Goal: Find specific page/section: Find specific page/section

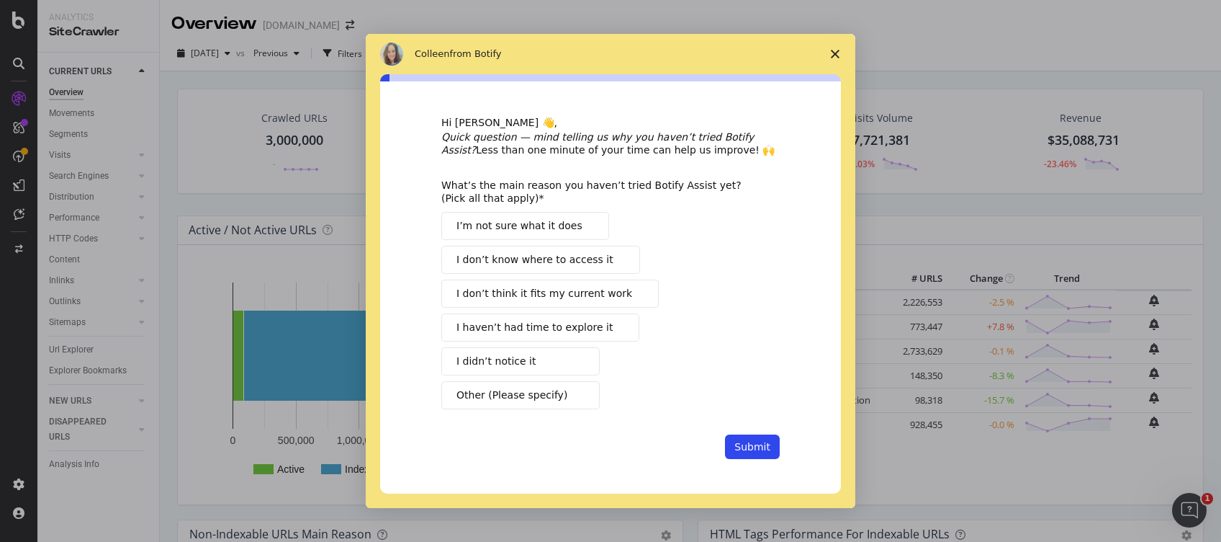
click at [836, 53] on polygon "Close survey" at bounding box center [835, 54] width 9 height 9
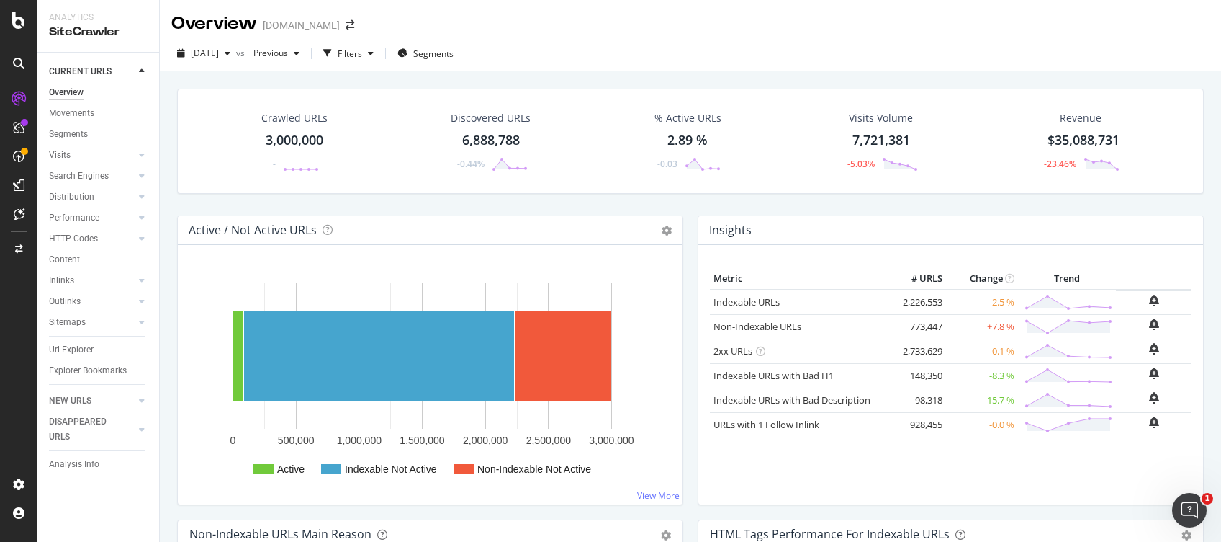
drag, startPoint x: 70, startPoint y: 282, endPoint x: 793, endPoint y: 539, distance: 767.4
click at [70, 282] on div "Inlinks" at bounding box center [61, 280] width 25 height 15
click at [362, 48] on div "Filters" at bounding box center [350, 54] width 24 height 12
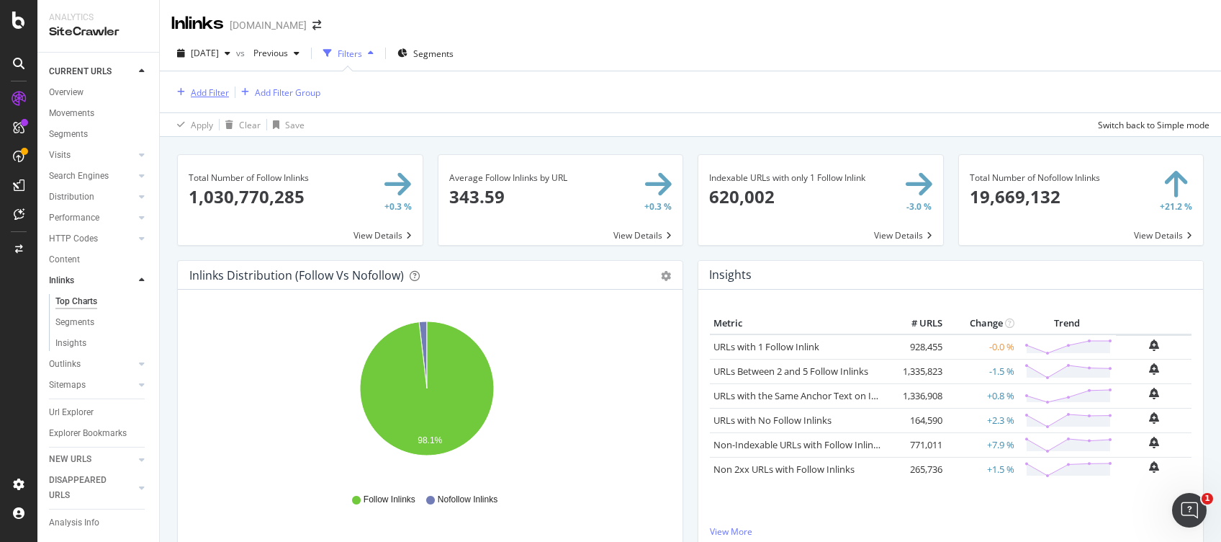
click at [199, 88] on div "Add Filter" at bounding box center [210, 92] width 38 height 12
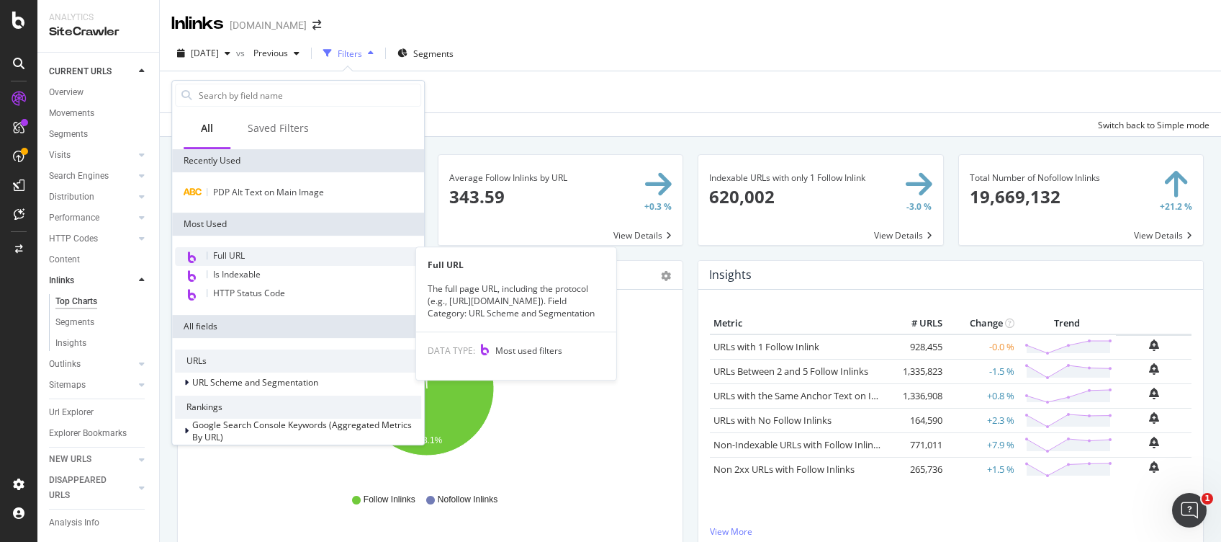
click at [255, 262] on div "Full URL" at bounding box center [298, 256] width 246 height 19
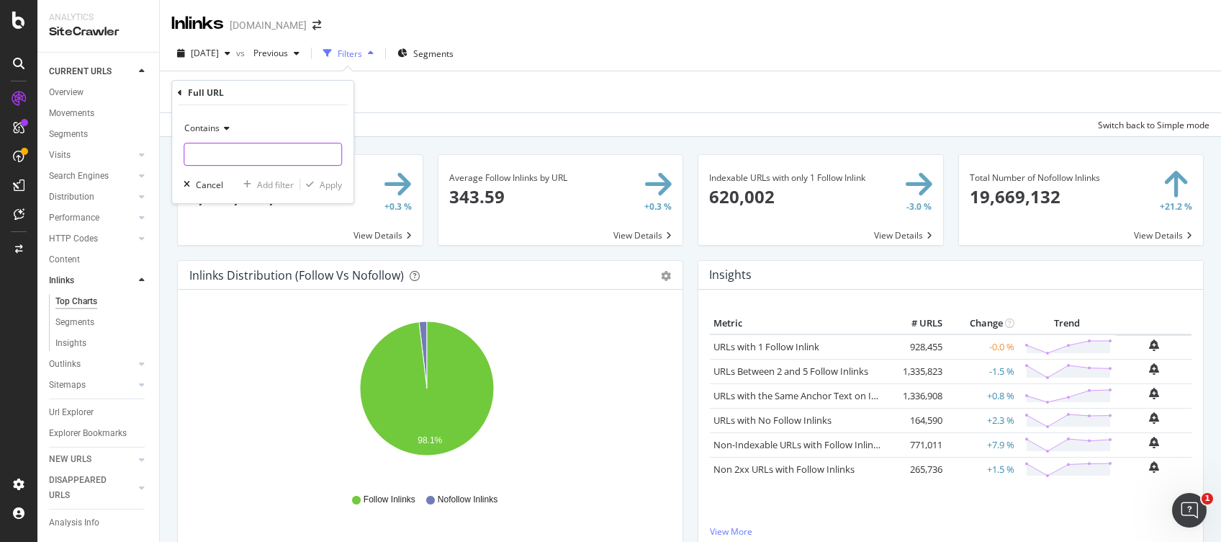
click at [256, 156] on input "text" at bounding box center [262, 154] width 157 height 23
type input "/pl/"
click at [323, 179] on div "Apply" at bounding box center [331, 185] width 22 height 12
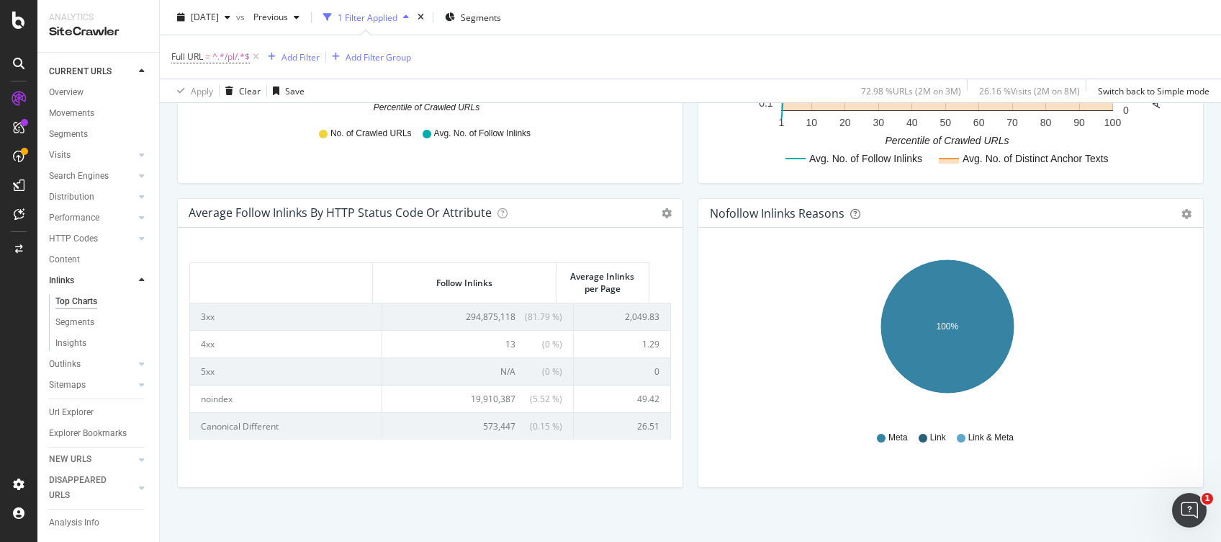
scroll to position [682, 0]
